Goal: Transaction & Acquisition: Purchase product/service

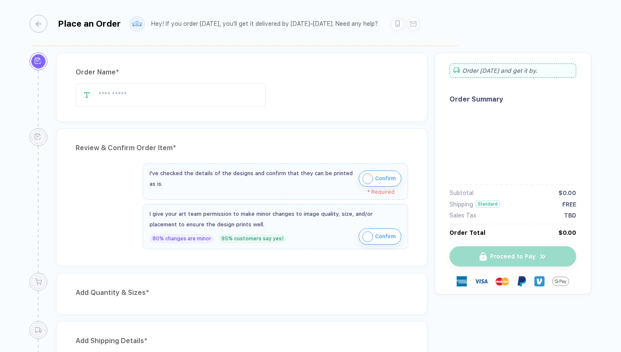
type input "**********"
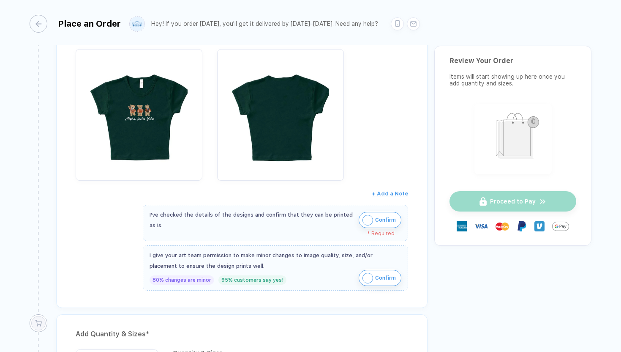
scroll to position [382, 0]
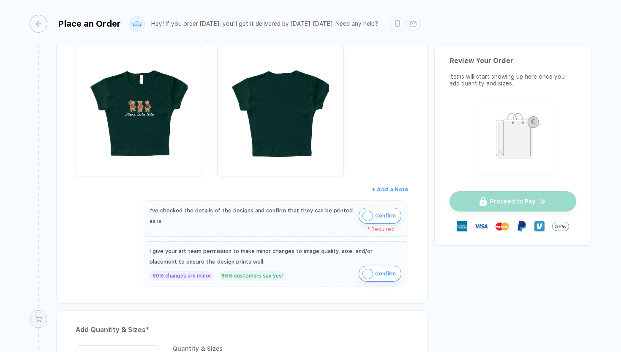
click at [363, 213] on img "button" at bounding box center [368, 215] width 11 height 11
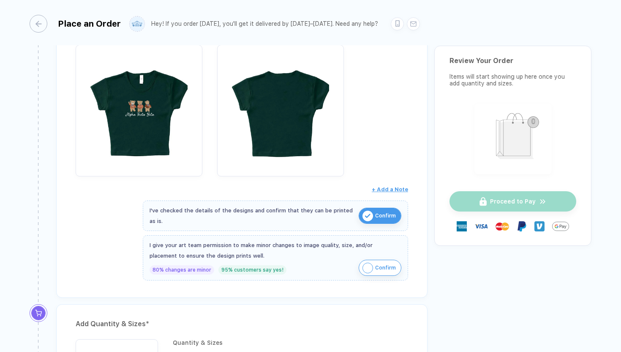
click at [364, 268] on img "button" at bounding box center [368, 267] width 11 height 11
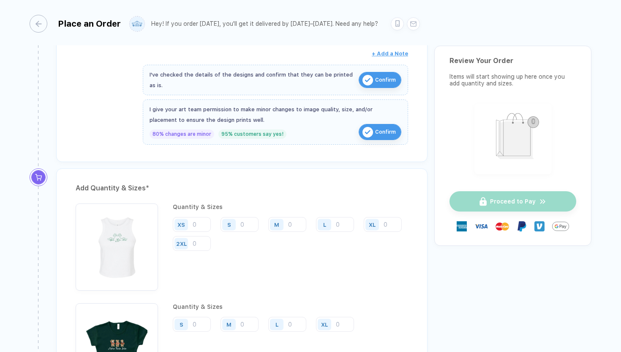
scroll to position [512, 0]
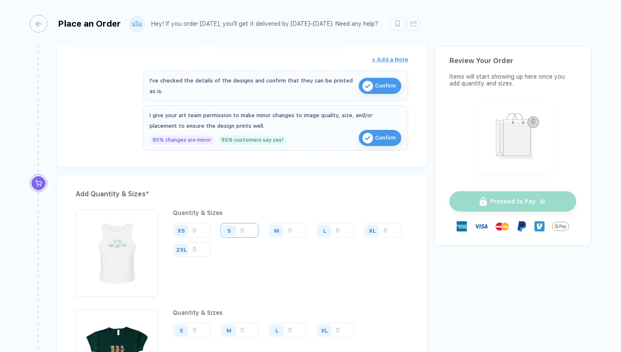
click at [245, 229] on input "number" at bounding box center [240, 230] width 38 height 15
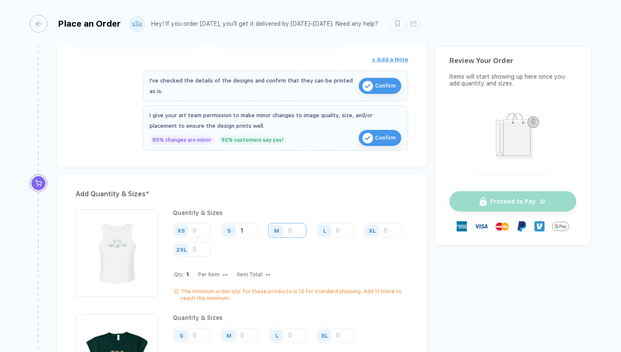
type input "1"
click at [292, 231] on input "number" at bounding box center [287, 230] width 38 height 15
type input "7"
click at [337, 229] on input "number" at bounding box center [335, 230] width 38 height 15
type input "1"
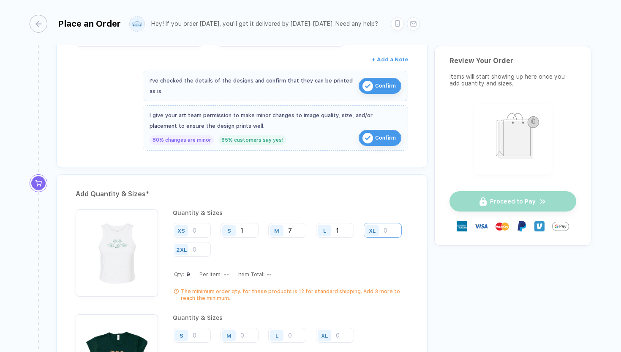
click at [364, 238] on input "number" at bounding box center [383, 230] width 38 height 15
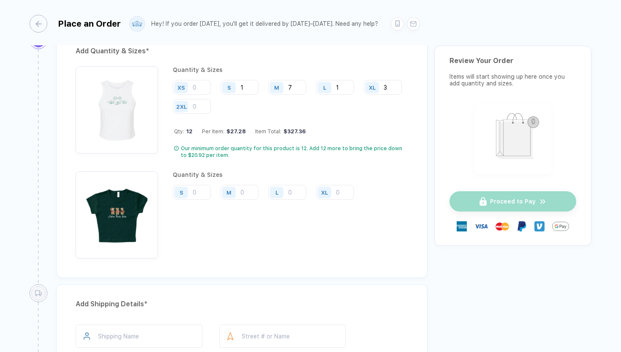
scroll to position [656, 0]
type input "3"
click at [337, 188] on input "number" at bounding box center [335, 190] width 38 height 15
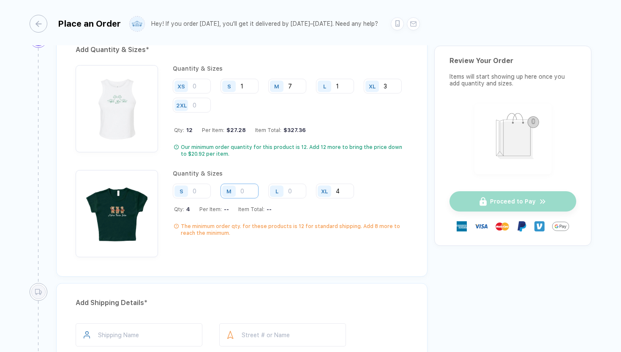
type input "4"
click at [250, 192] on input "number" at bounding box center [240, 190] width 38 height 15
type input "4"
click at [295, 190] on input "number" at bounding box center [287, 190] width 38 height 15
type input "1"
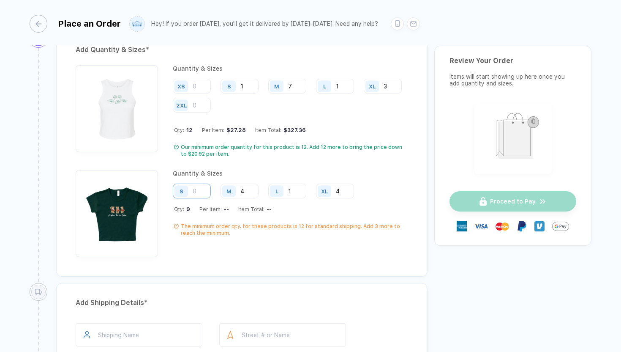
click at [195, 187] on input "number" at bounding box center [192, 190] width 38 height 15
type input "2"
type input "1"
click at [297, 190] on input "1" at bounding box center [287, 190] width 38 height 15
type input "2"
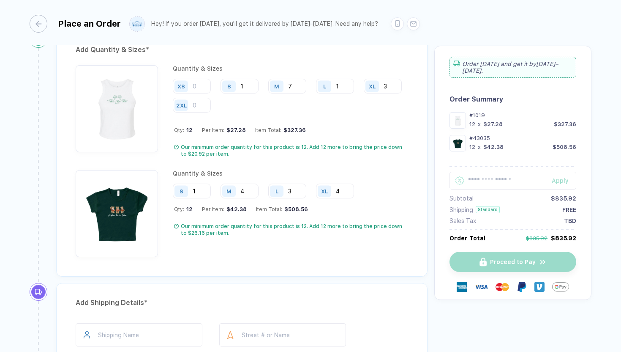
type input "3"
click at [361, 215] on div "Quantity & Sizes S 1 M 4 L 3 XL 4 Qty: 12 Per Item: $42.38 Item Total: $508.56 …" at bounding box center [290, 213] width 235 height 87
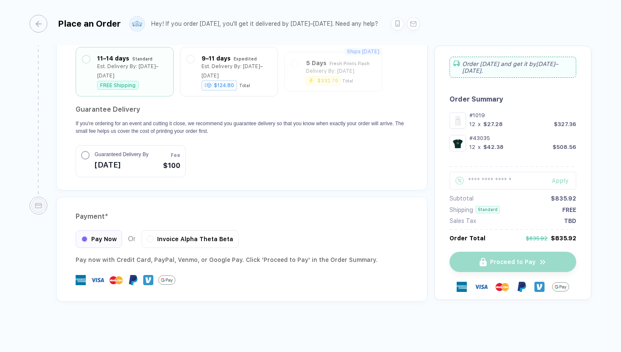
scroll to position [1085, 0]
